Goal: Information Seeking & Learning: Check status

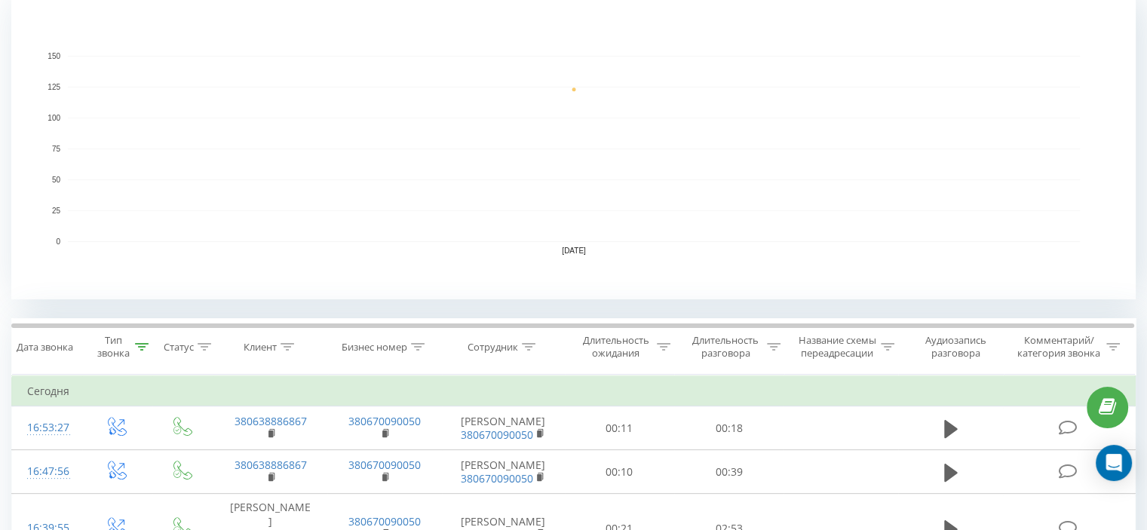
scroll to position [453, 0]
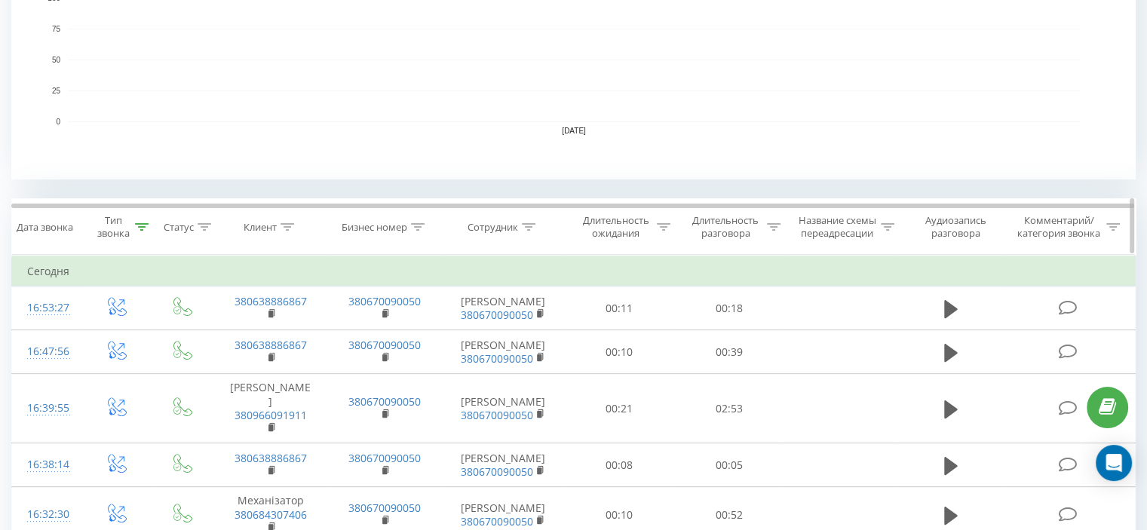
click at [148, 226] on icon at bounding box center [142, 227] width 14 height 8
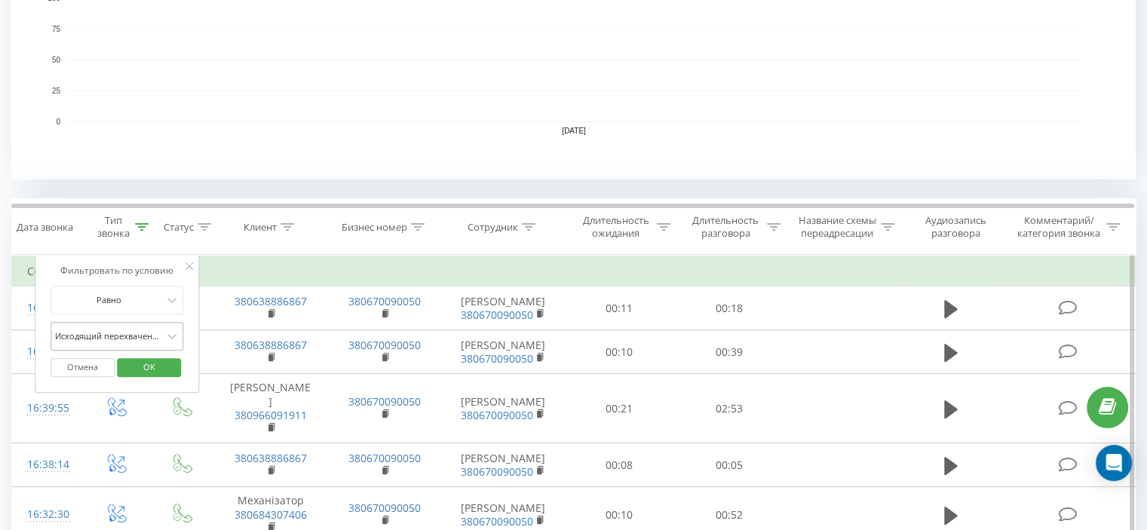
click at [125, 331] on div at bounding box center [108, 336] width 107 height 14
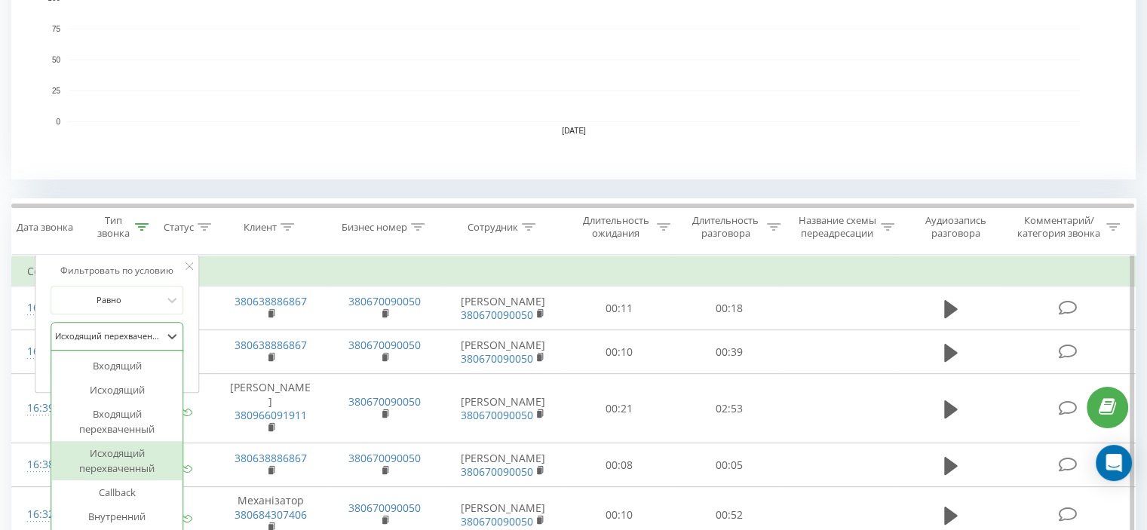
scroll to position [453, 0]
click at [121, 418] on div "Входящий перехваченный" at bounding box center [116, 420] width 131 height 39
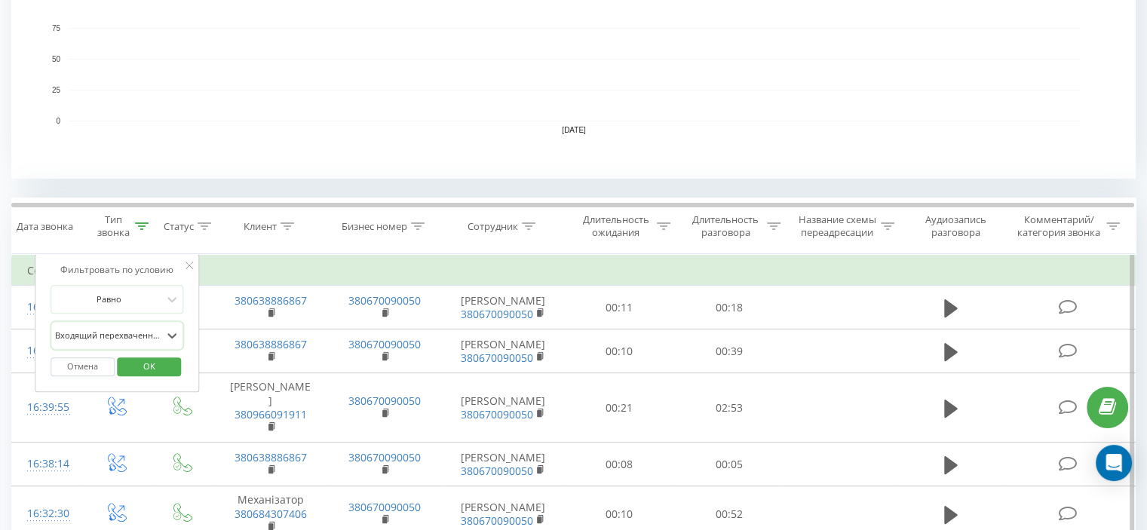
click at [152, 370] on span "OK" at bounding box center [149, 366] width 42 height 23
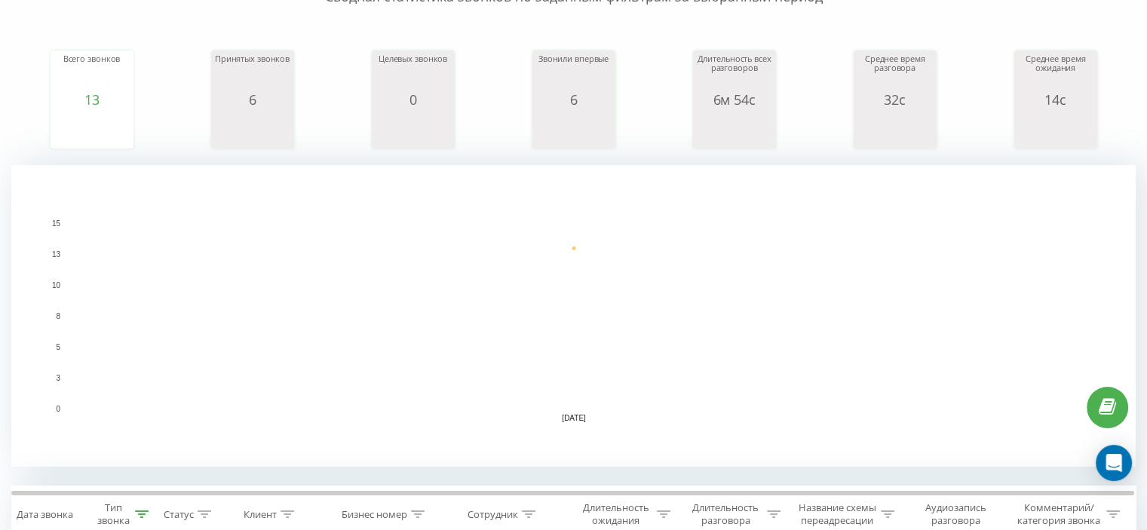
scroll to position [377, 0]
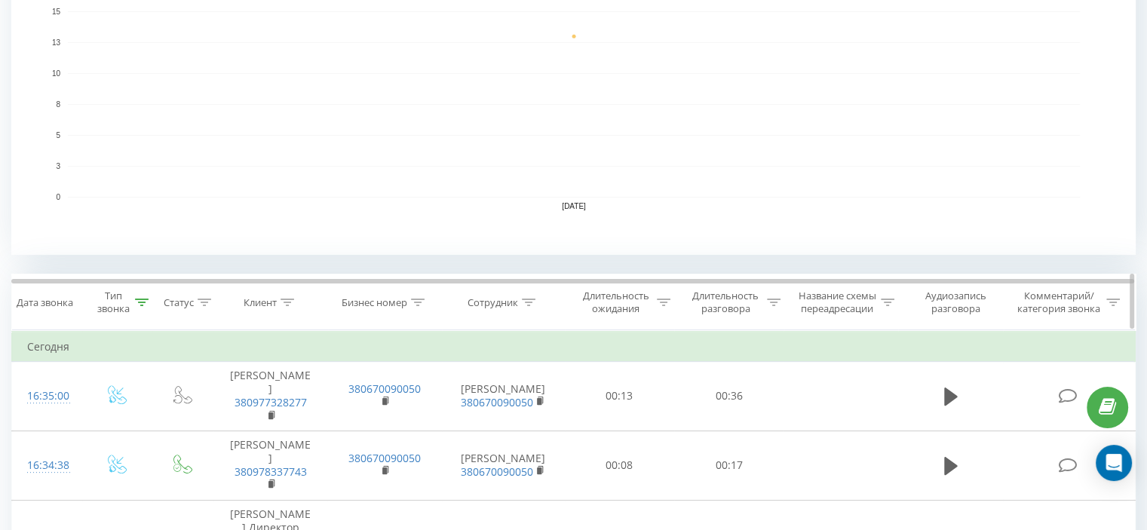
drag, startPoint x: 137, startPoint y: 303, endPoint x: 140, endPoint y: 310, distance: 7.8
click at [136, 303] on icon at bounding box center [142, 303] width 14 height 8
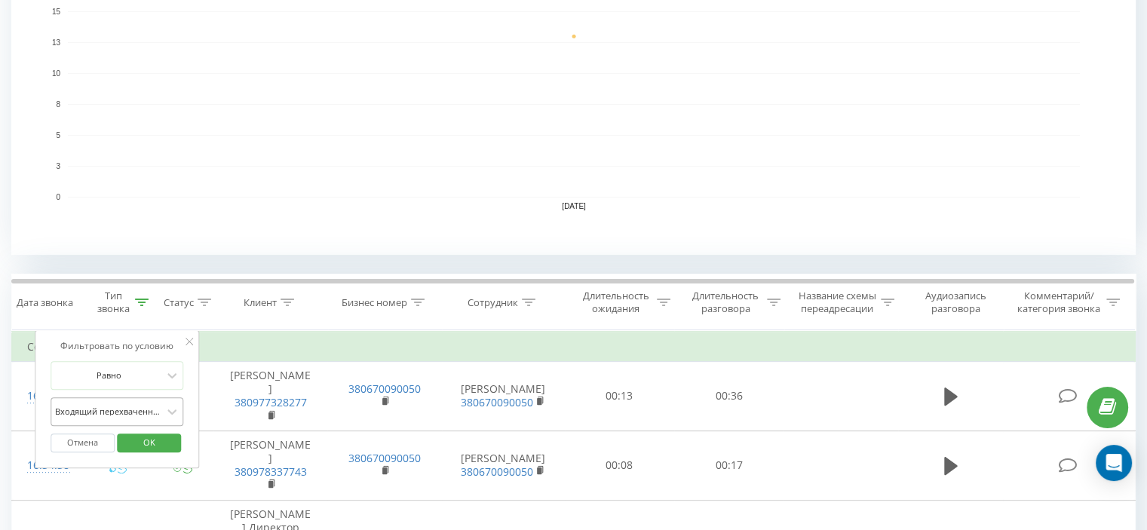
click at [133, 404] on div "Входящий перехваченный" at bounding box center [117, 412] width 133 height 29
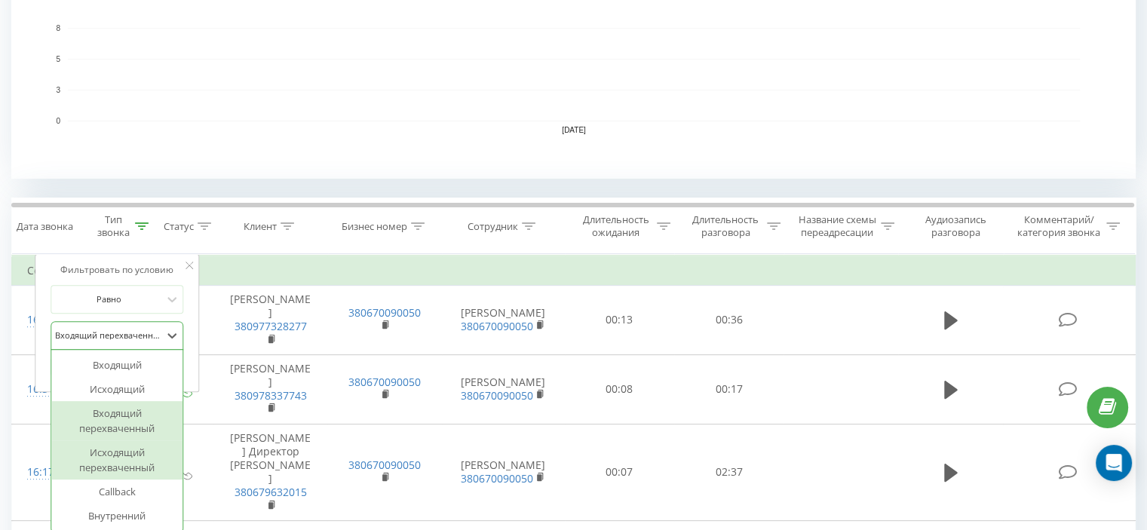
click at [130, 451] on div "Исходящий перехваченный" at bounding box center [116, 460] width 131 height 39
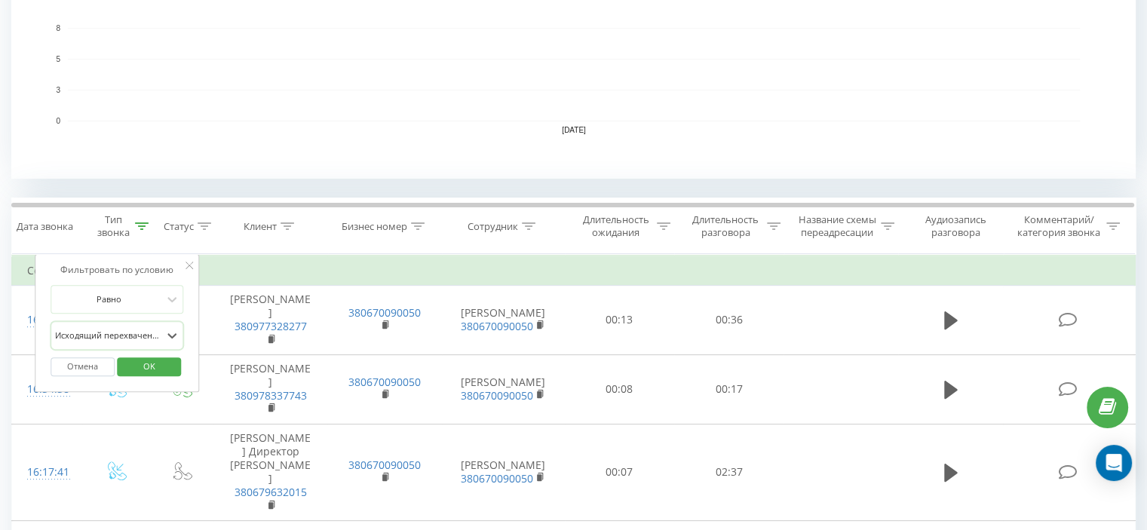
drag, startPoint x: 166, startPoint y: 358, endPoint x: 480, endPoint y: 225, distance: 341.7
click at [165, 358] on span "OK" at bounding box center [149, 366] width 42 height 23
